Goal: Task Accomplishment & Management: Complete application form

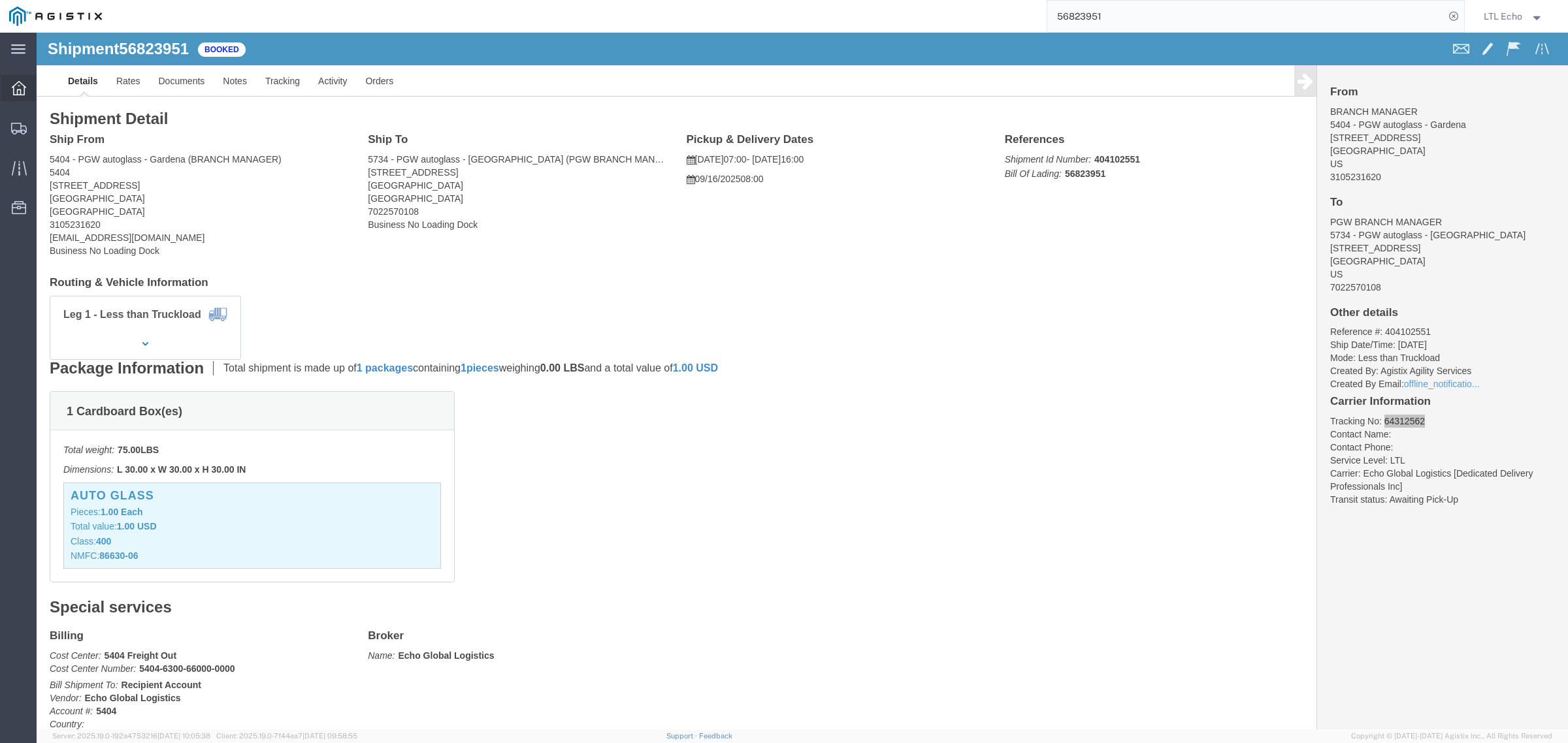
click at [15, 82] on icon at bounding box center [19, 88] width 14 height 14
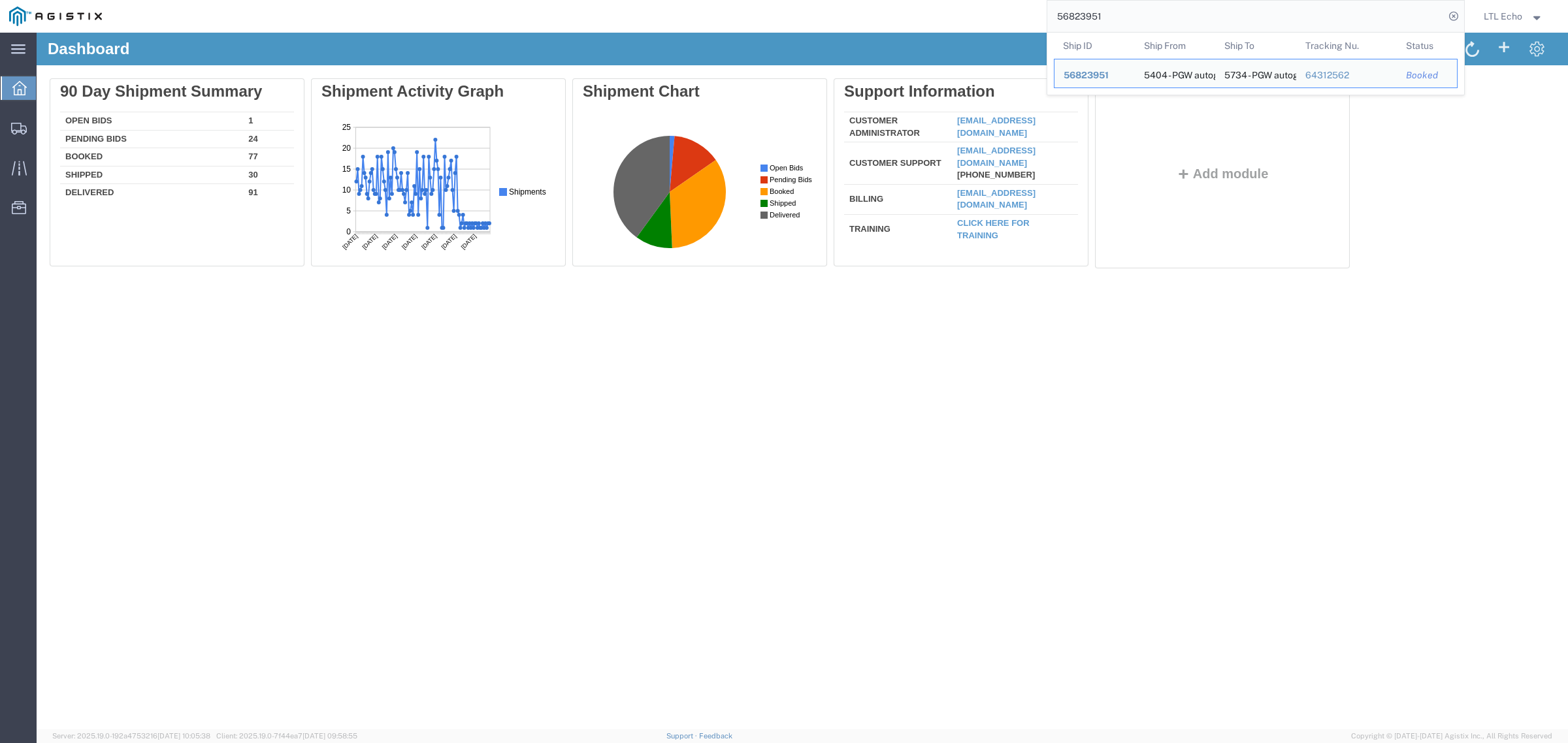
drag, startPoint x: 1118, startPoint y: 12, endPoint x: 935, endPoint y: 31, distance: 184.0
click at [935, 31] on div "56823951 Ship ID Ship From Ship To Tracking Nu. Status Ship ID 56823951 Ship Fr…" at bounding box center [788, 16] width 1354 height 33
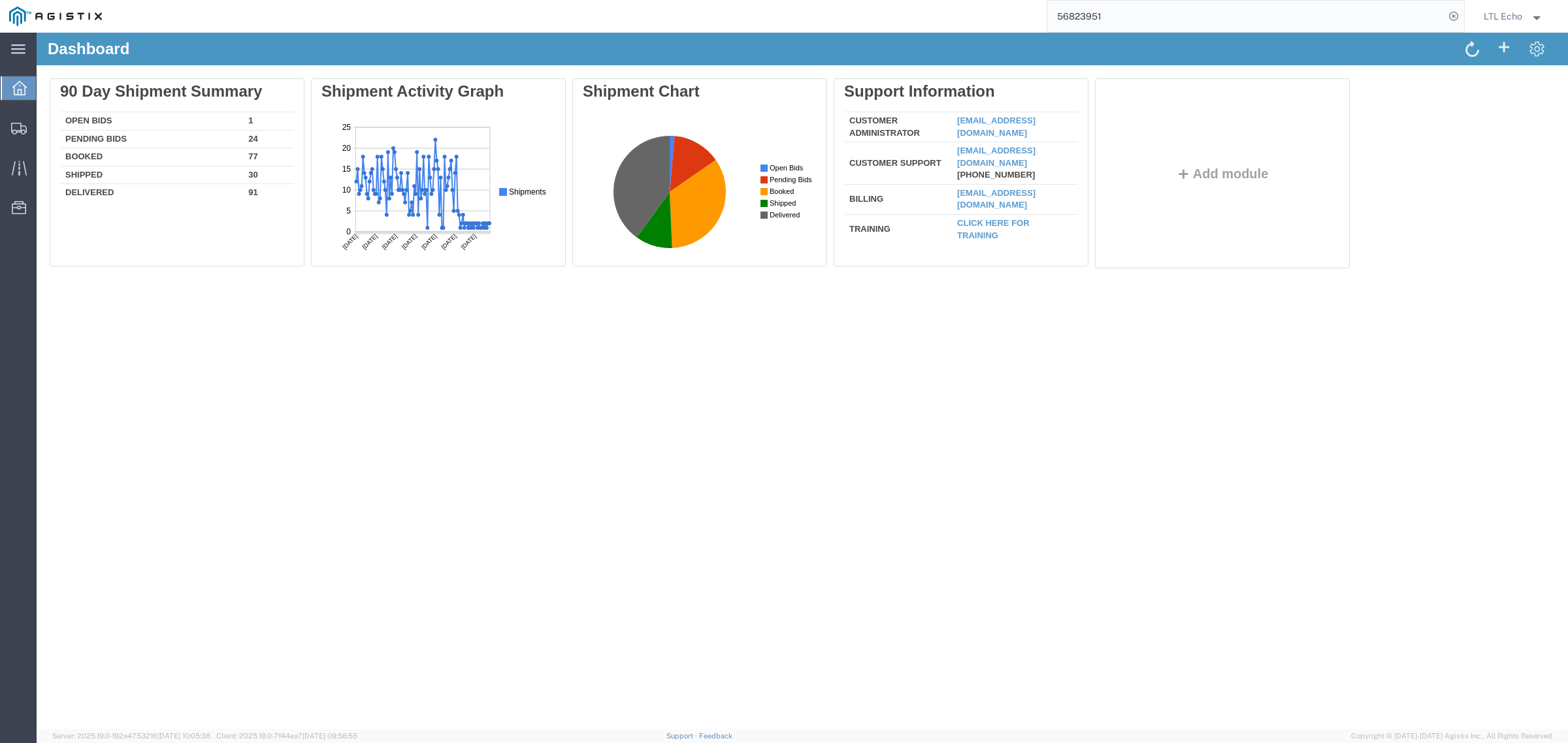
paste input "64234017"
type input "64234017"
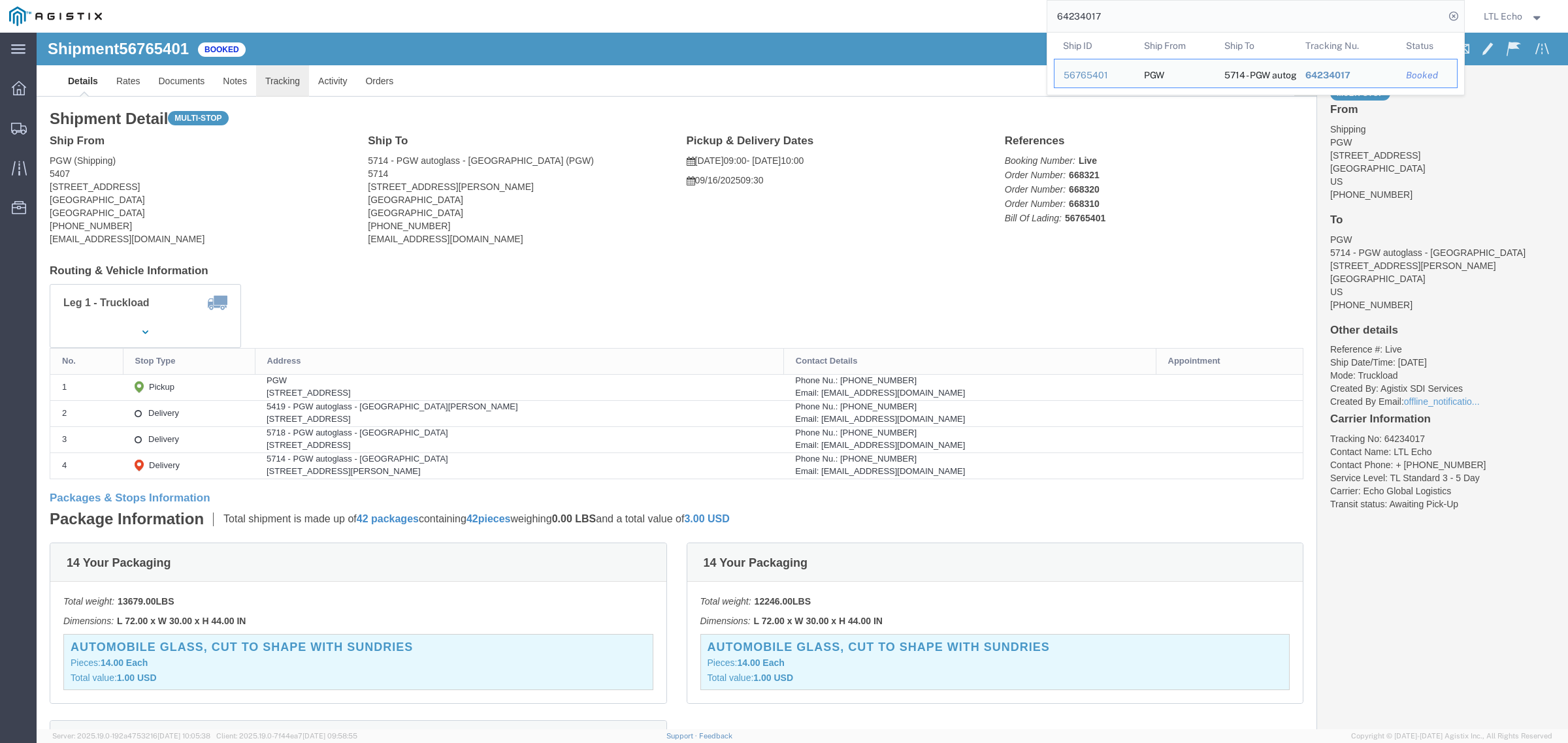
click link "Tracking"
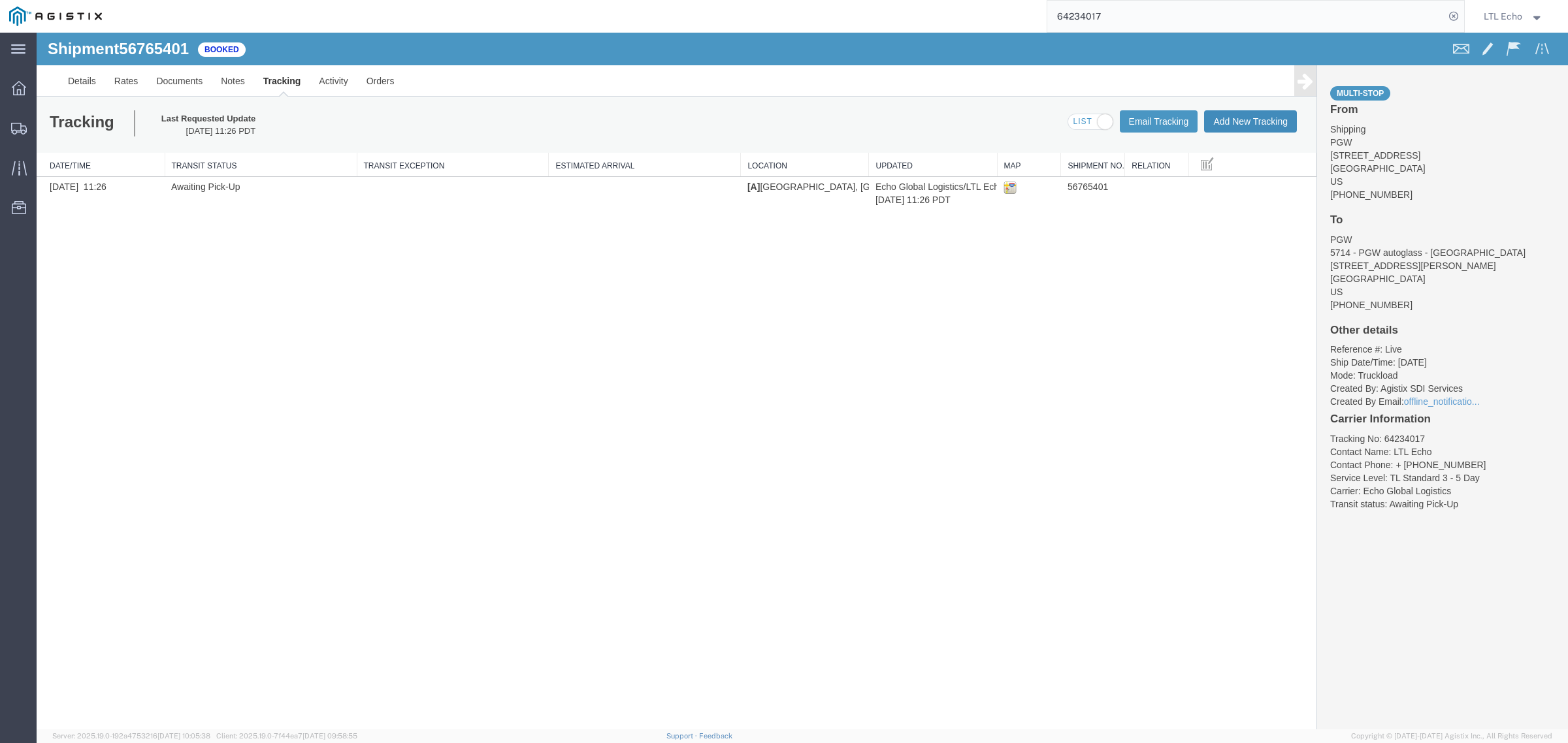
click at [1220, 125] on button "Add New Tracking" at bounding box center [1250, 122] width 93 height 22
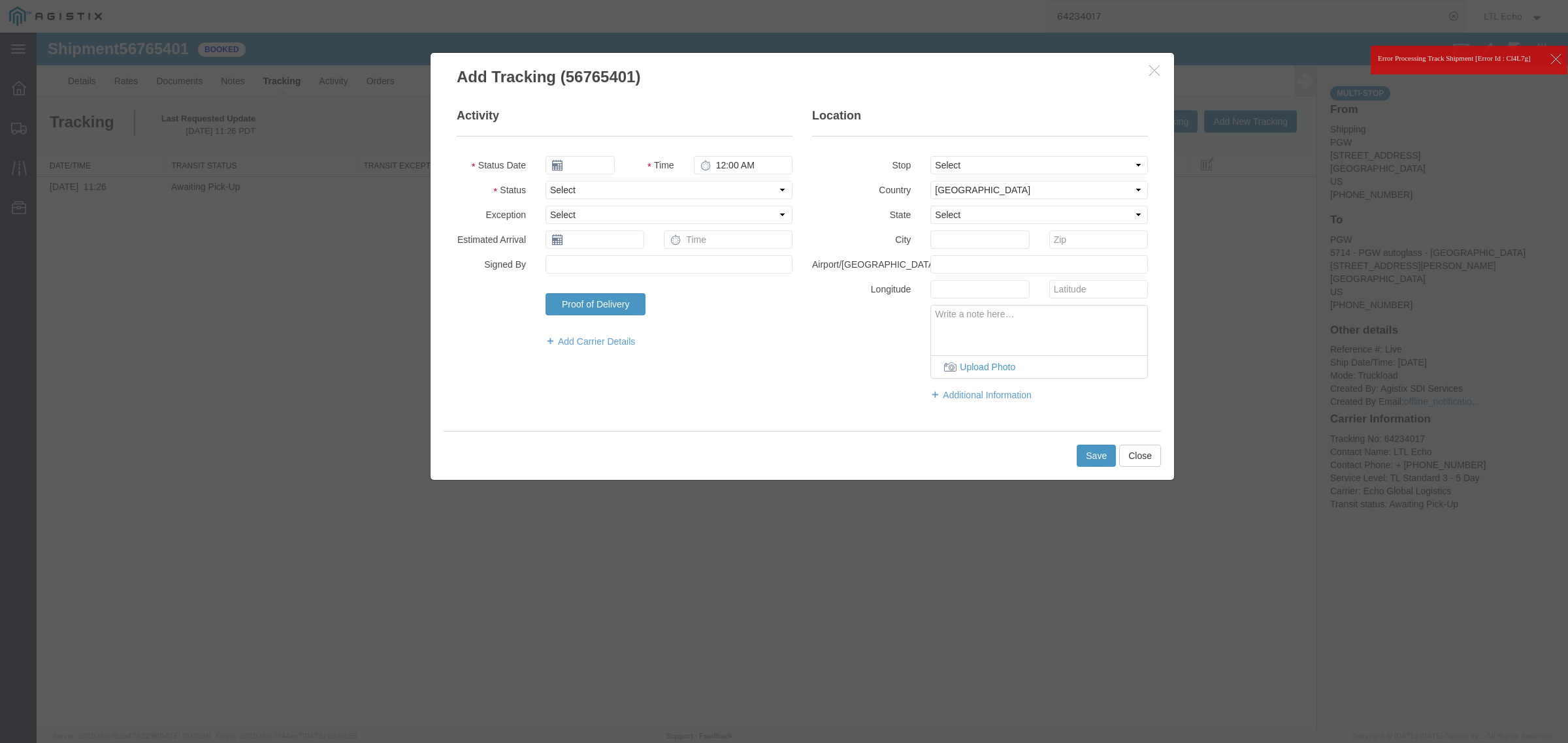
type input "[DATE]"
type input "5:00 PM"
click at [602, 188] on select "Select Arrival Notice Available Arrival Notice Imported Arrive at Delivery Loca…" at bounding box center [669, 190] width 247 height 18
select select "DELIVRED"
click at [545, 181] on select "Select Arrival Notice Available Arrival Notice Imported Arrive at Delivery Loca…" at bounding box center [669, 190] width 247 height 18
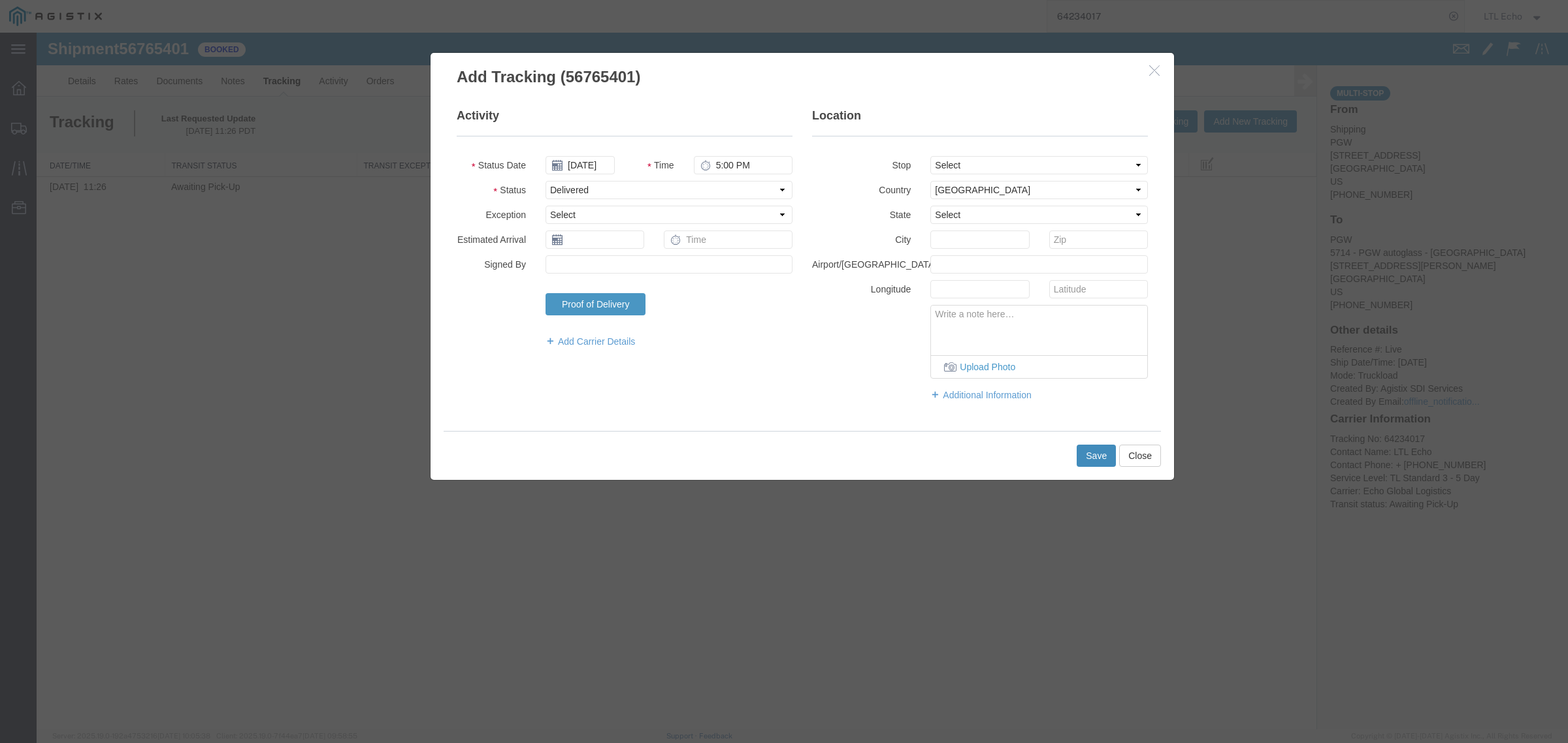
click at [1096, 458] on button "Save" at bounding box center [1096, 456] width 39 height 22
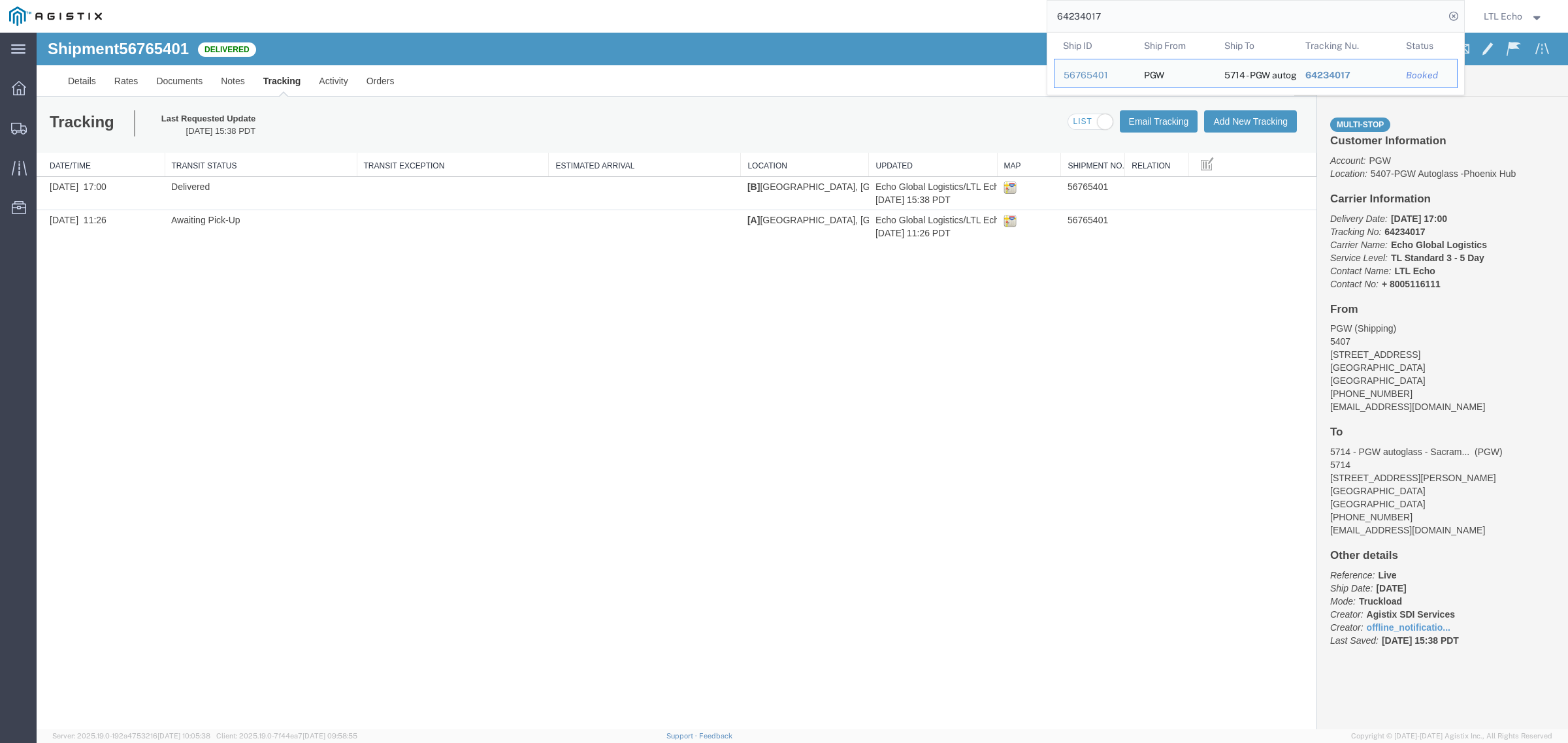
drag, startPoint x: 1133, startPoint y: 17, endPoint x: 916, endPoint y: 13, distance: 217.0
click at [929, 15] on div "64234017 Ship ID Ship From Ship To Tracking Nu. Status Ship ID 56765401 Ship Fr…" at bounding box center [788, 16] width 1354 height 33
paste input "52701"
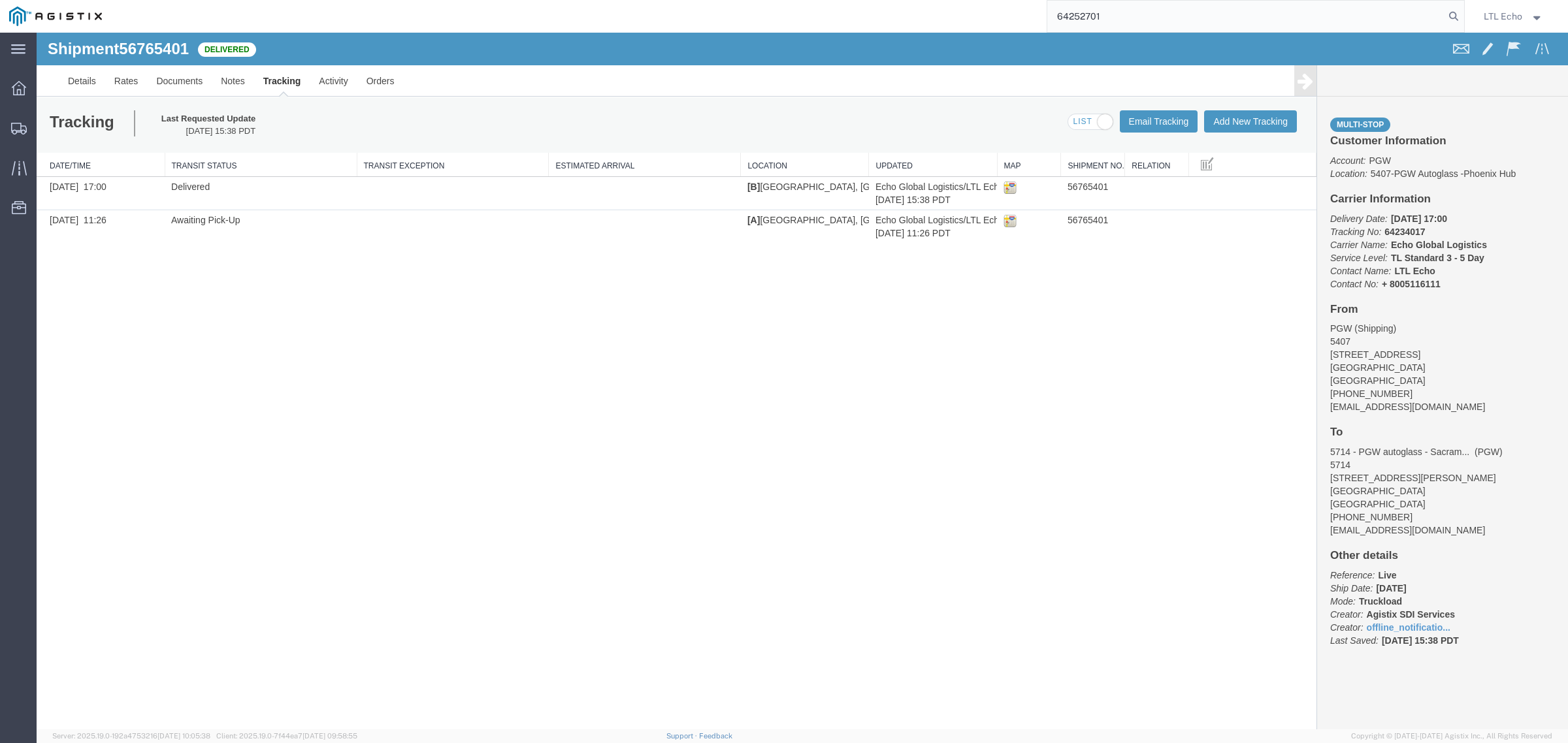
type input "64252701"
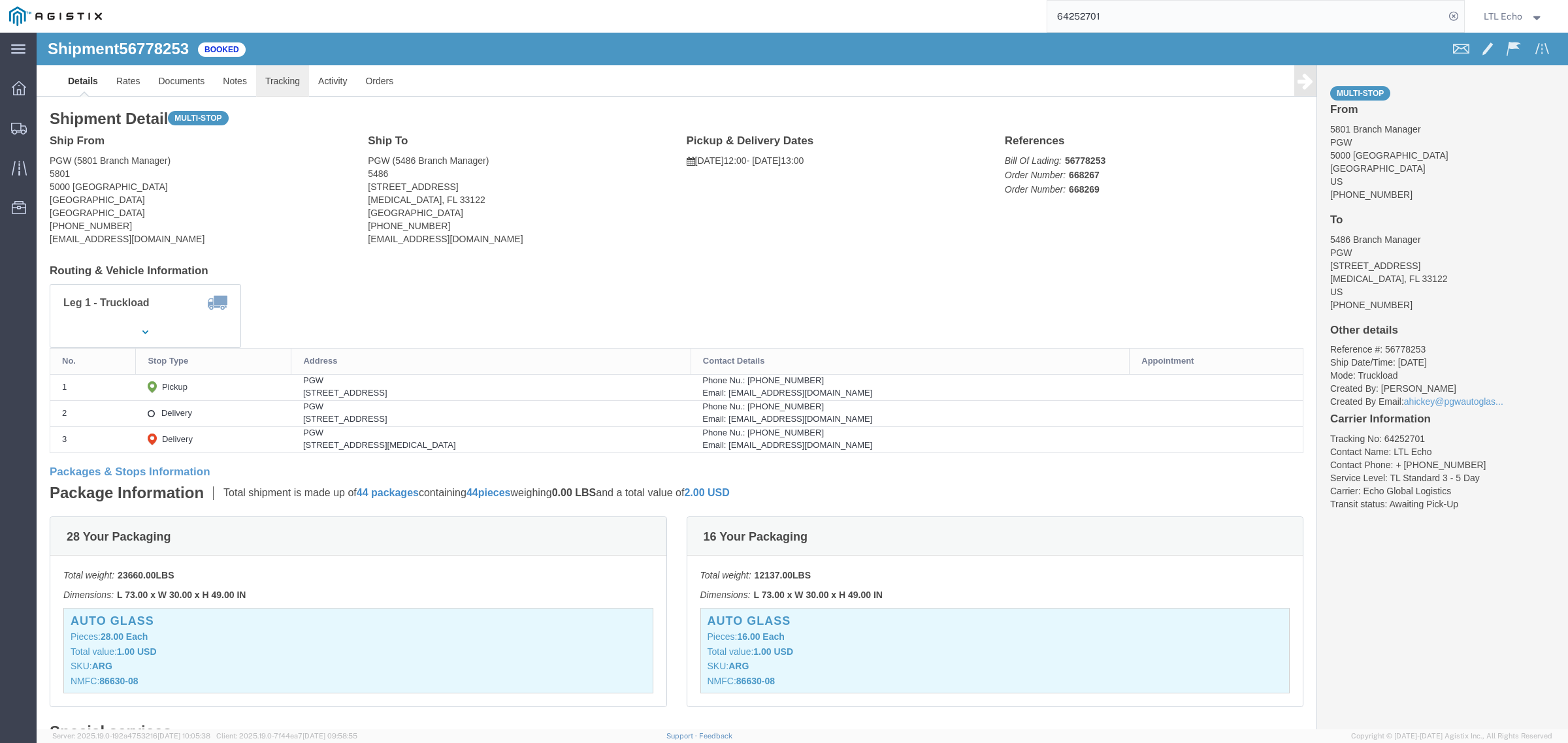
click link "Tracking"
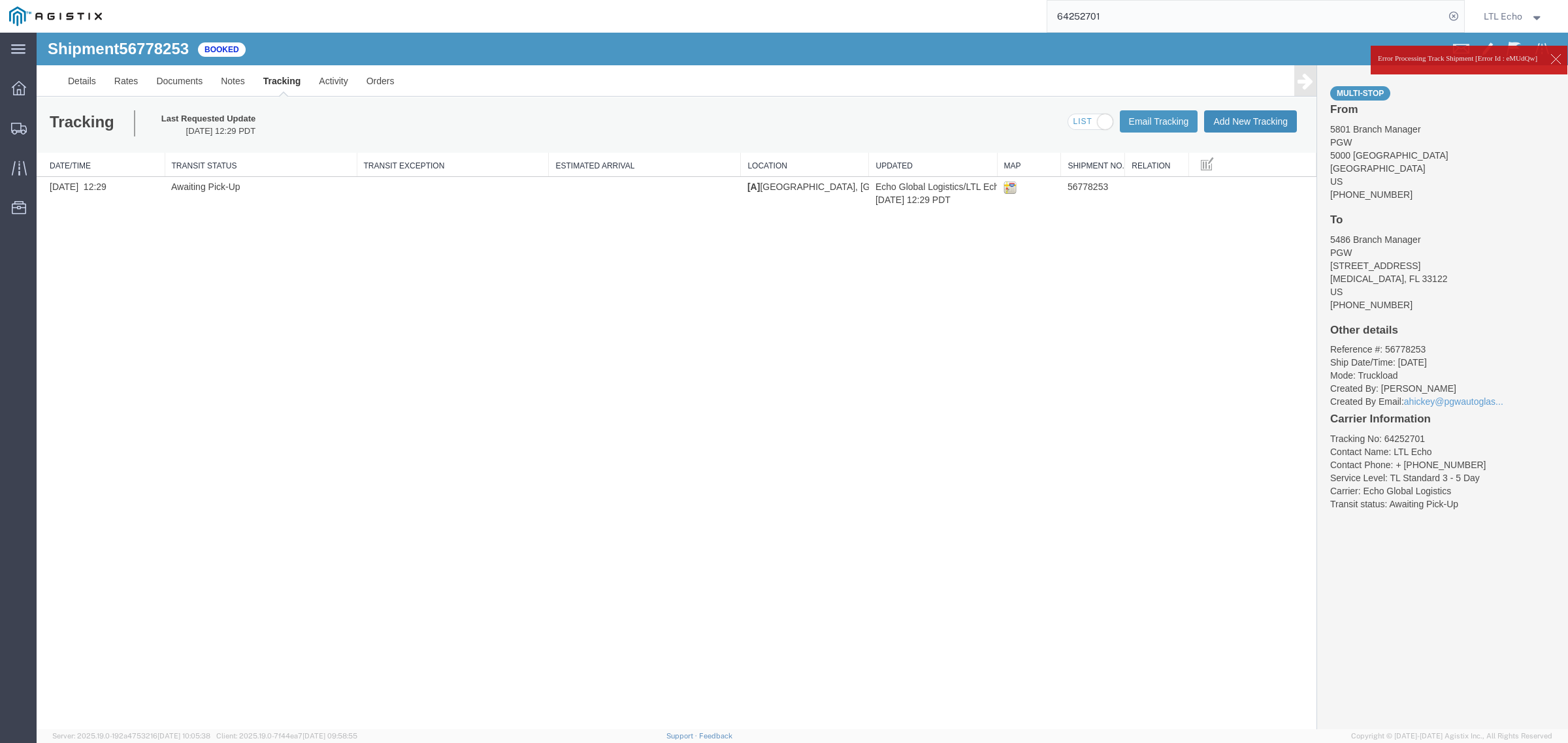
click at [1238, 122] on button "Add New Tracking" at bounding box center [1250, 122] width 93 height 22
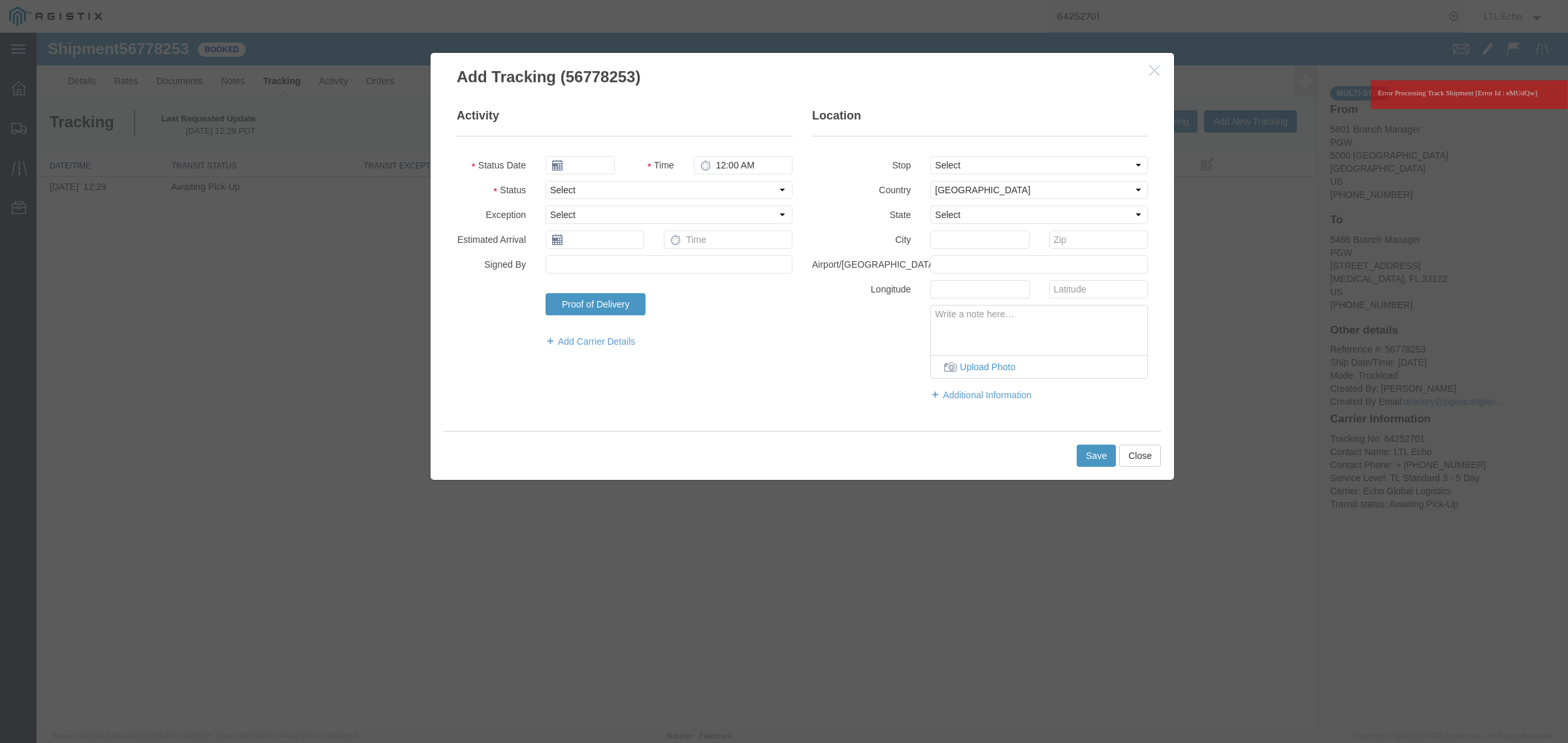
type input "[DATE]"
type input "5:00 PM"
click at [657, 184] on select "Select Arrival Notice Available Arrival Notice Imported Arrive at Delivery Loca…" at bounding box center [669, 190] width 247 height 18
select select "DELIVRED"
click at [545, 181] on select "Select Arrival Notice Available Arrival Notice Imported Arrive at Delivery Loca…" at bounding box center [669, 190] width 247 height 18
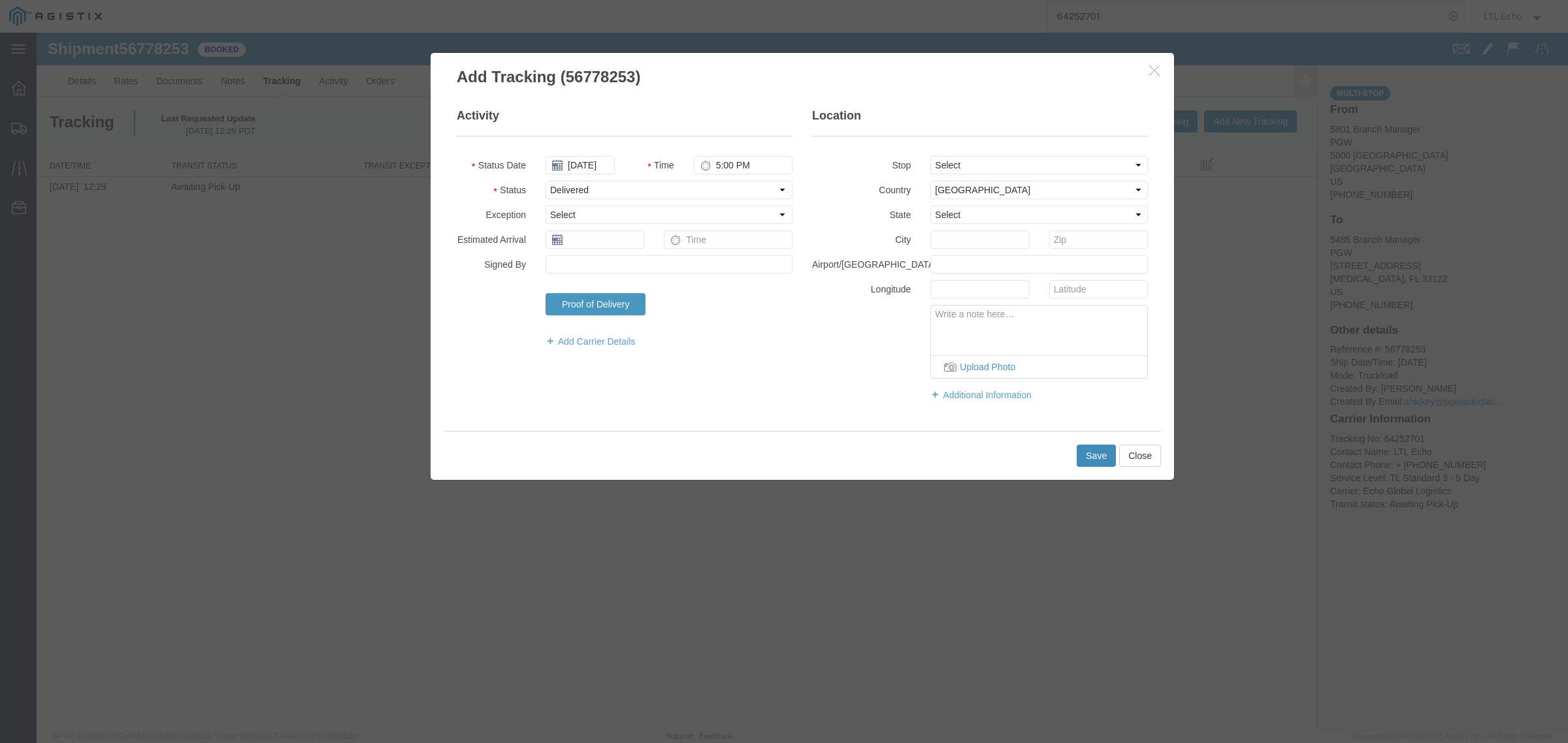
click at [1096, 453] on button "Save" at bounding box center [1096, 456] width 39 height 22
